Goal: Check status: Check status

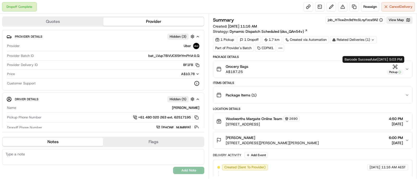
click at [396, 68] on icon "button" at bounding box center [394, 66] width 5 height 5
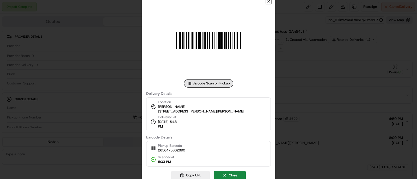
click at [267, 3] on icon "button" at bounding box center [268, 1] width 4 height 4
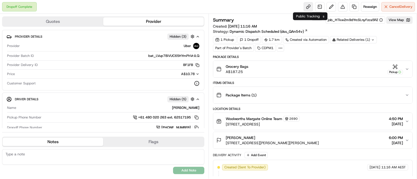
click at [306, 4] on link at bounding box center [307, 6] width 9 height 9
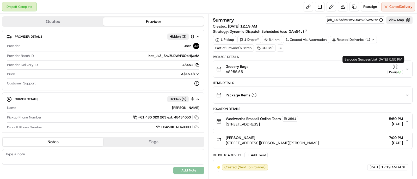
click at [394, 69] on div "Pickup" at bounding box center [395, 69] width 16 height 10
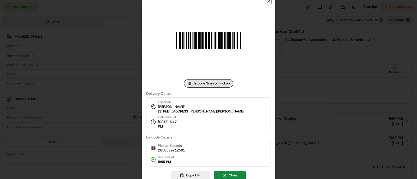
click at [267, 3] on icon "button" at bounding box center [268, 1] width 4 height 4
